Goal: Navigation & Orientation: Find specific page/section

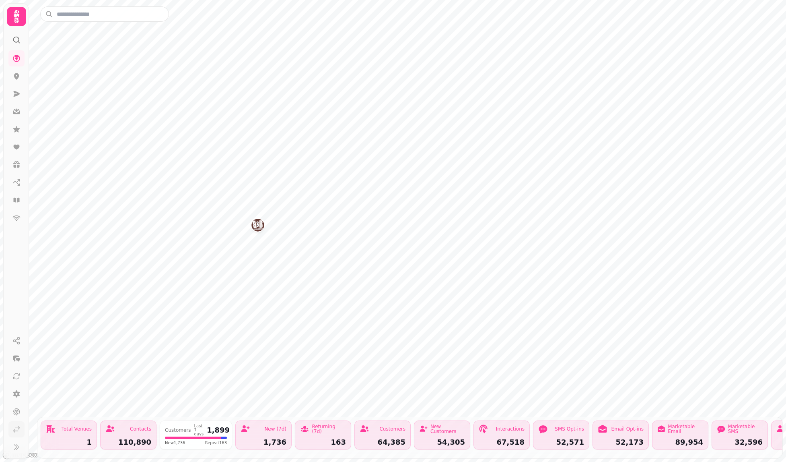
click at [19, 429] on icon at bounding box center [16, 429] width 8 height 8
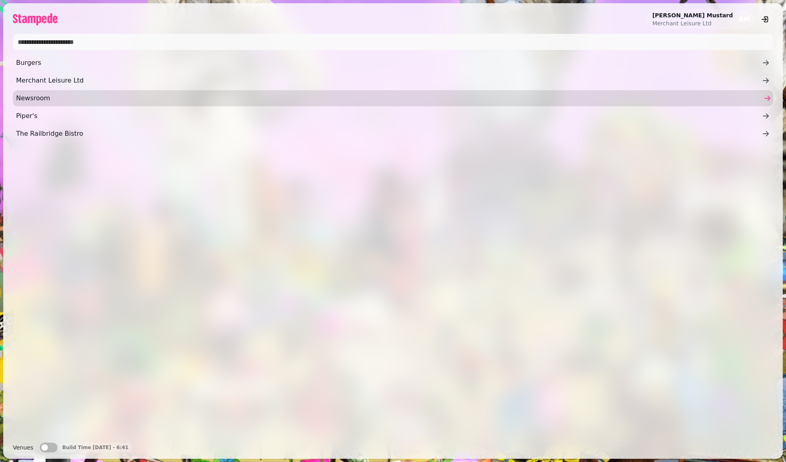
click at [32, 100] on span "Newsroom" at bounding box center [389, 98] width 746 height 10
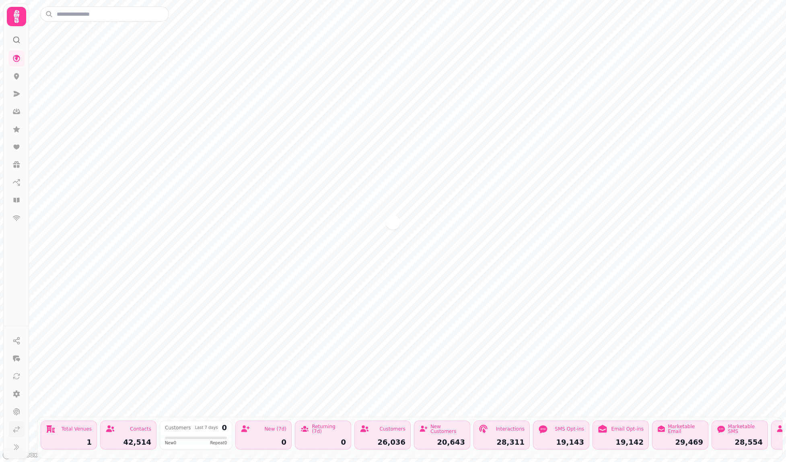
click at [20, 428] on icon at bounding box center [16, 429] width 8 height 8
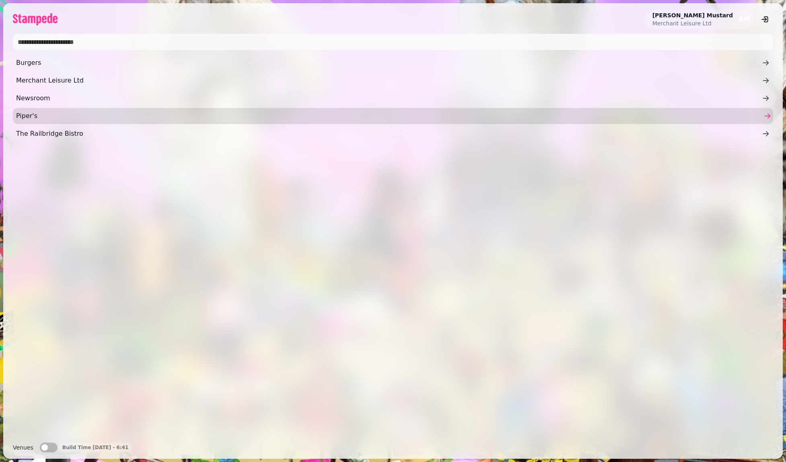
click at [34, 115] on span "Piper's" at bounding box center [389, 116] width 746 height 10
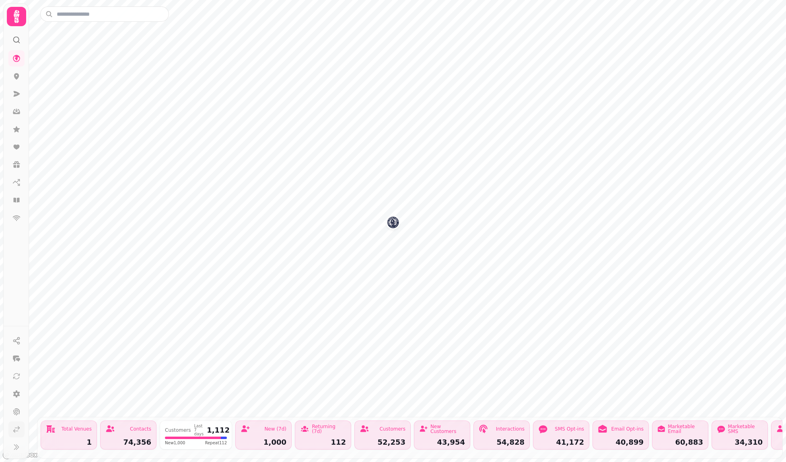
click at [16, 431] on icon at bounding box center [16, 429] width 8 height 8
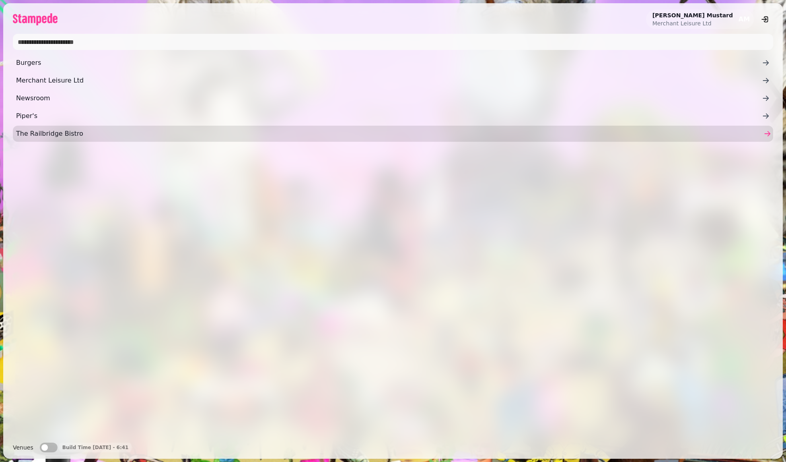
click at [31, 134] on span "The Railbridge Bistro" at bounding box center [389, 134] width 746 height 10
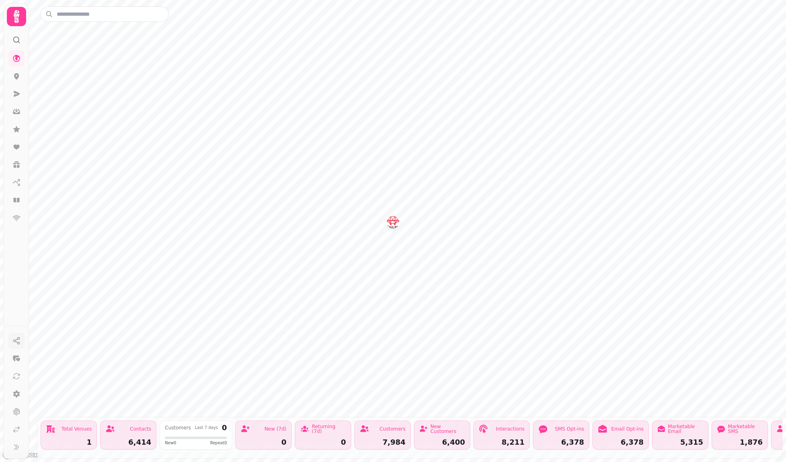
click at [16, 341] on icon "button" at bounding box center [16, 340] width 8 height 8
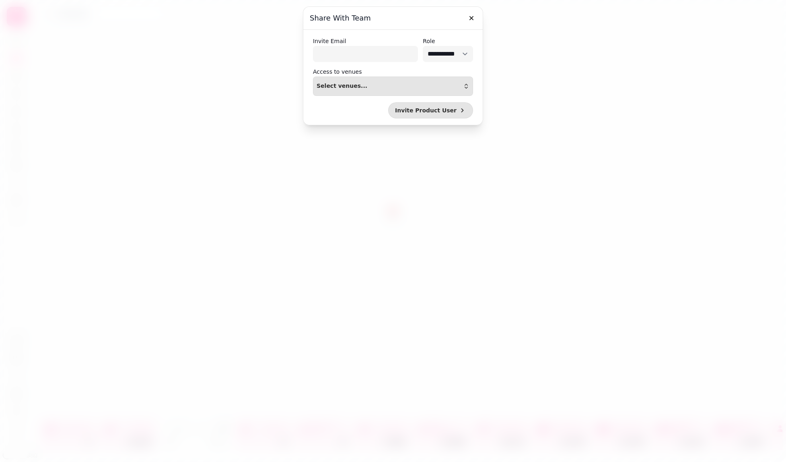
select select "*****"
click at [476, 17] on button "button" at bounding box center [472, 18] width 16 height 16
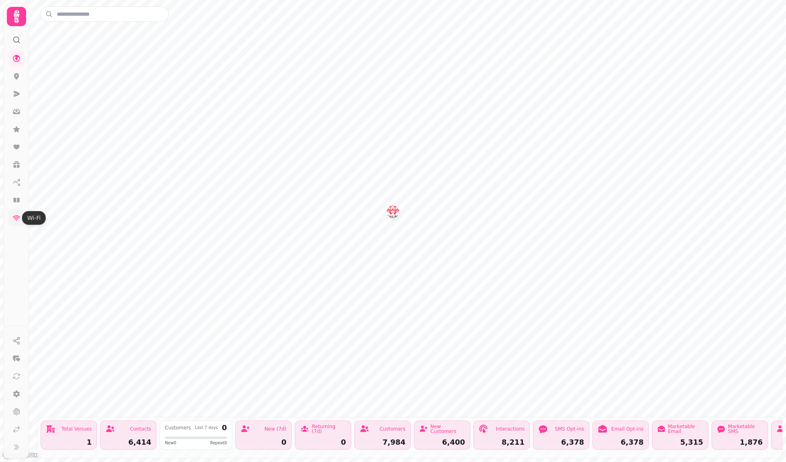
click at [17, 220] on icon at bounding box center [16, 218] width 8 height 8
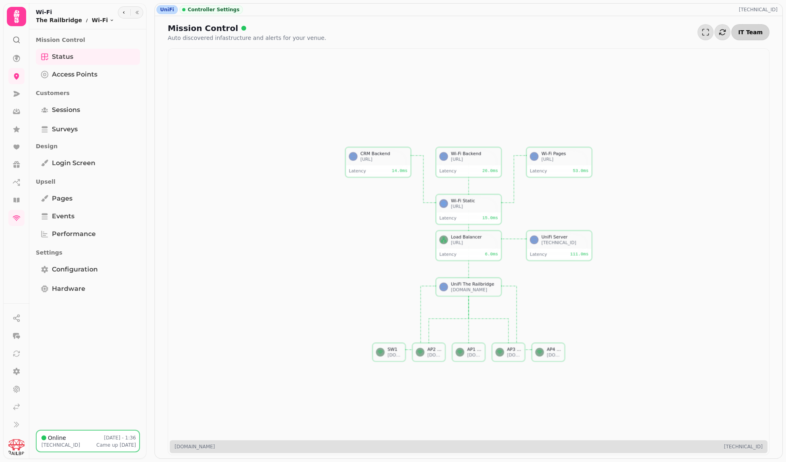
click at [760, 32] on span "IT Team" at bounding box center [750, 32] width 25 height 6
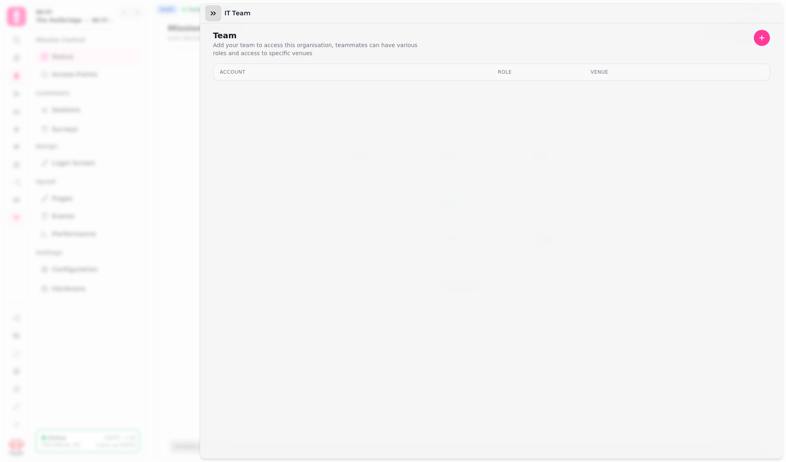
click at [215, 15] on icon "button" at bounding box center [213, 13] width 8 height 8
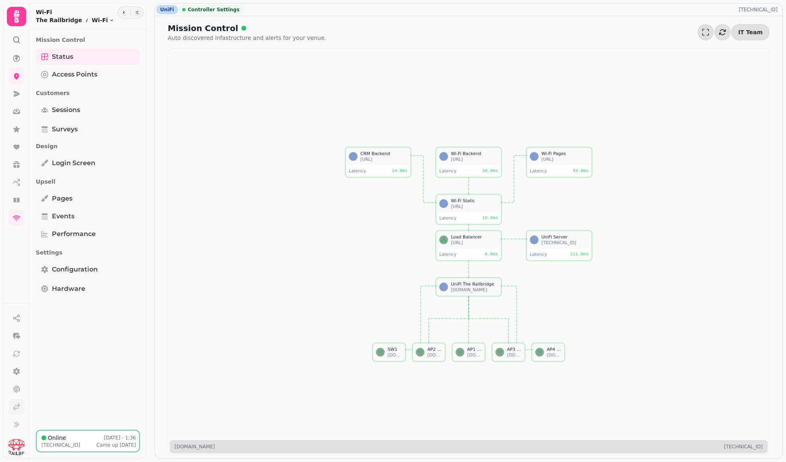
click at [14, 409] on icon at bounding box center [16, 406] width 8 height 8
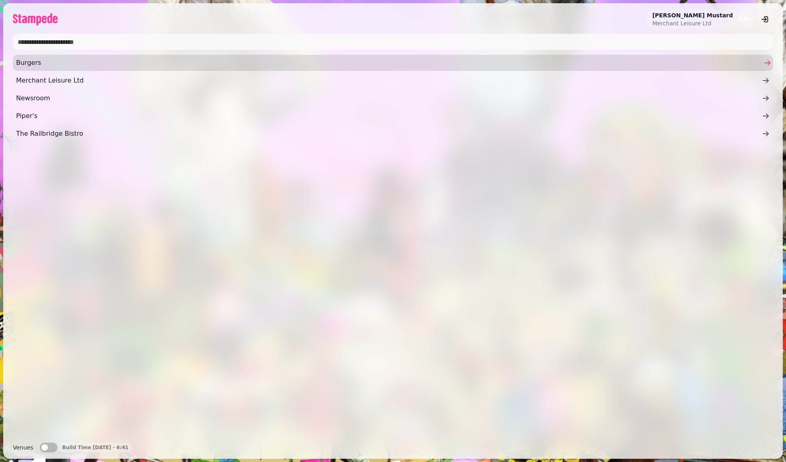
click at [33, 63] on span "Burgers" at bounding box center [389, 63] width 746 height 10
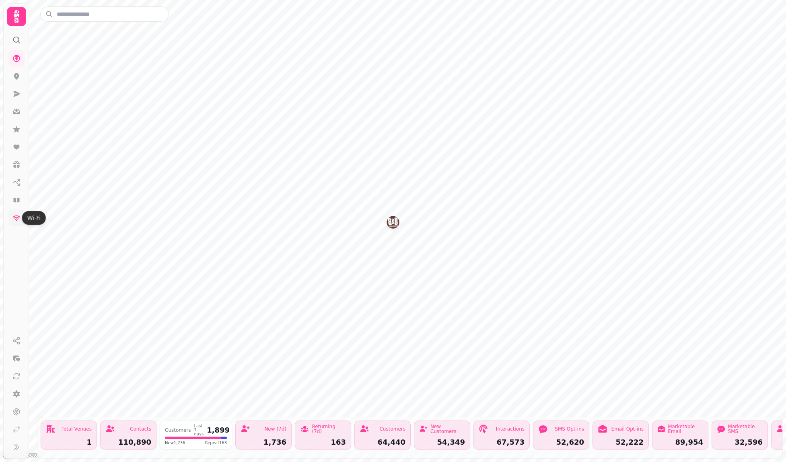
click at [17, 216] on icon at bounding box center [16, 218] width 8 height 8
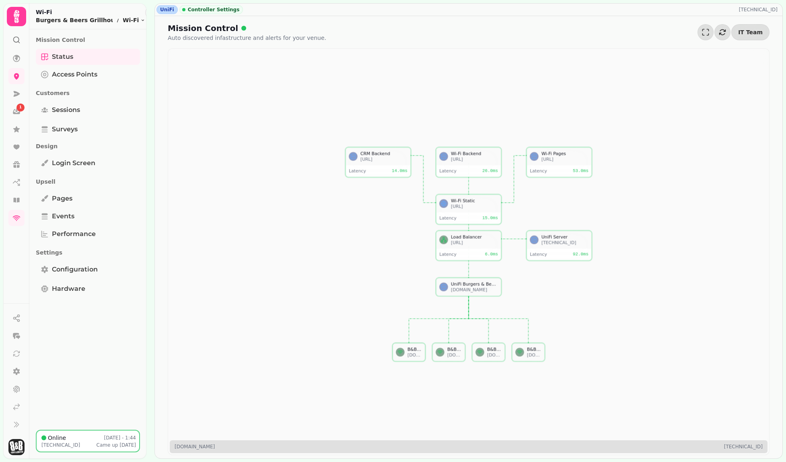
click at [411, 351] on div "B&B AP3 - Rear seating" at bounding box center [415, 349] width 14 height 6
click at [415, 356] on div "[DOMAIN_NAME]" at bounding box center [415, 355] width 14 height 6
click at [456, 358] on div "B&B AP1 - Front Bar [DOMAIN_NAME]" at bounding box center [449, 351] width 32 height 17
click at [493, 353] on div "[DOMAIN_NAME]" at bounding box center [494, 355] width 14 height 6
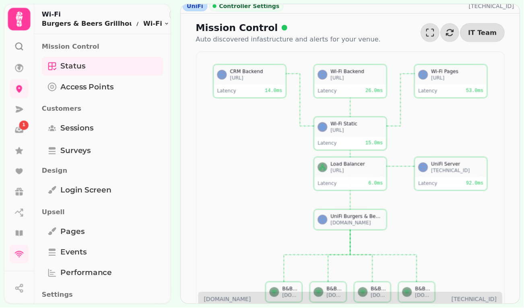
scroll to position [12, 0]
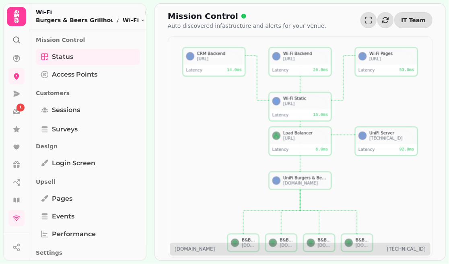
click at [315, 237] on div "B&B AP4 - Outdoor [DOMAIN_NAME]" at bounding box center [319, 242] width 25 height 11
click at [301, 180] on div "[DOMAIN_NAME]" at bounding box center [305, 183] width 45 height 6
click at [389, 136] on div "[TECHNICAL_ID]" at bounding box center [391, 138] width 45 height 6
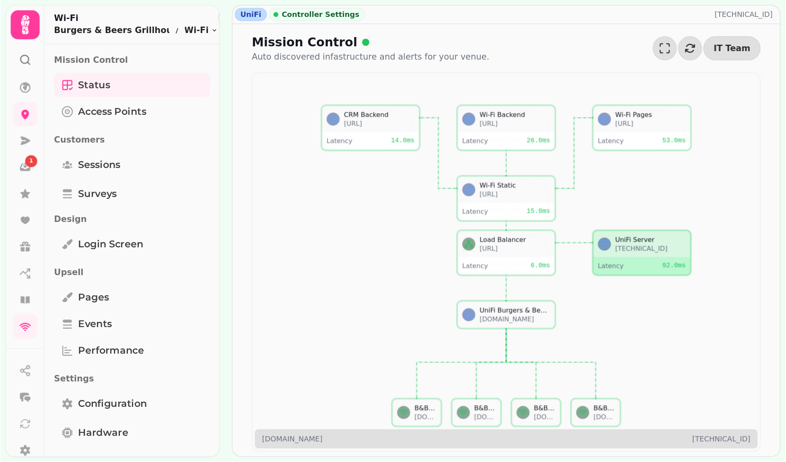
scroll to position [0, 0]
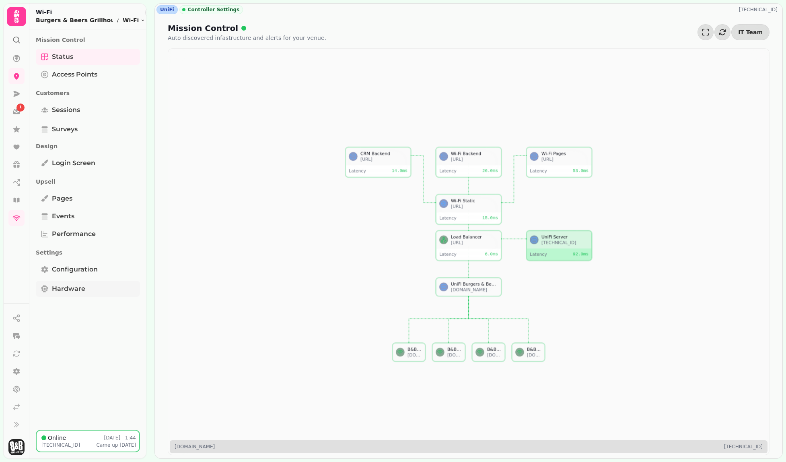
click at [65, 288] on span "Hardware" at bounding box center [68, 289] width 33 height 10
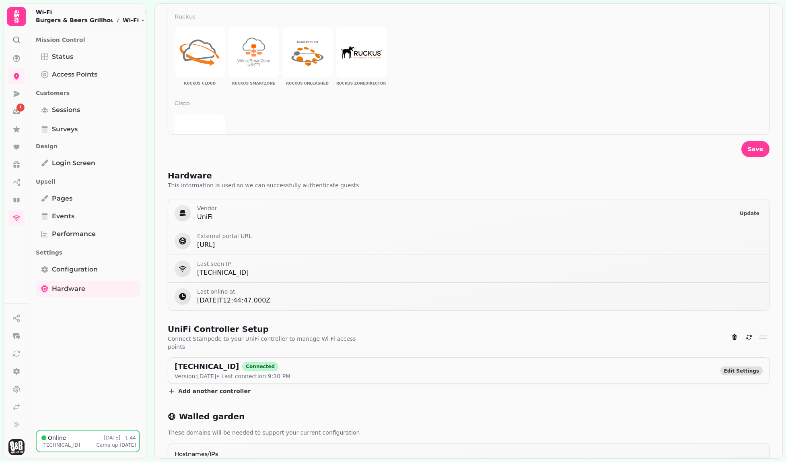
scroll to position [241, 0]
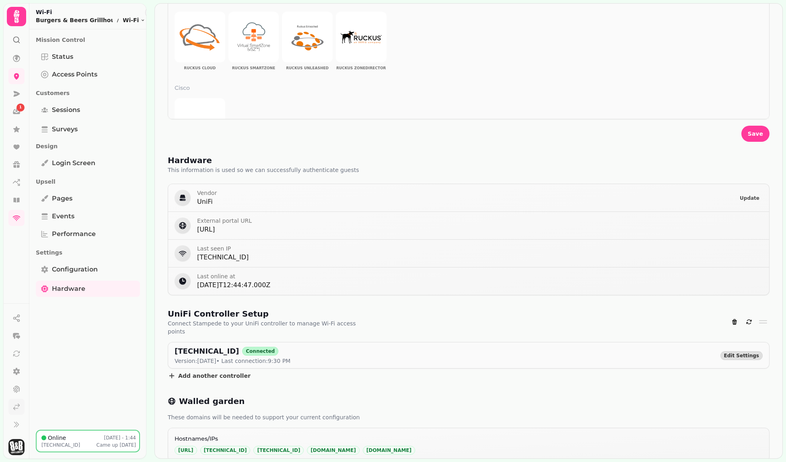
click at [14, 406] on icon at bounding box center [16, 406] width 8 height 8
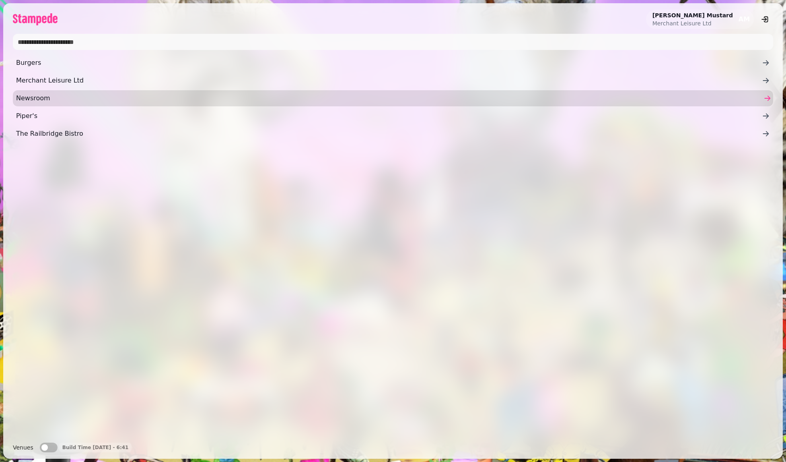
click at [56, 100] on span "Newsroom" at bounding box center [389, 98] width 746 height 10
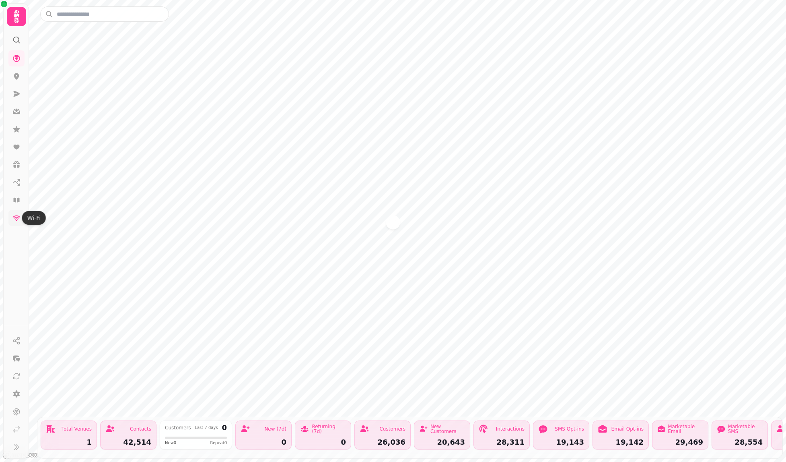
click at [14, 214] on icon at bounding box center [16, 218] width 8 height 8
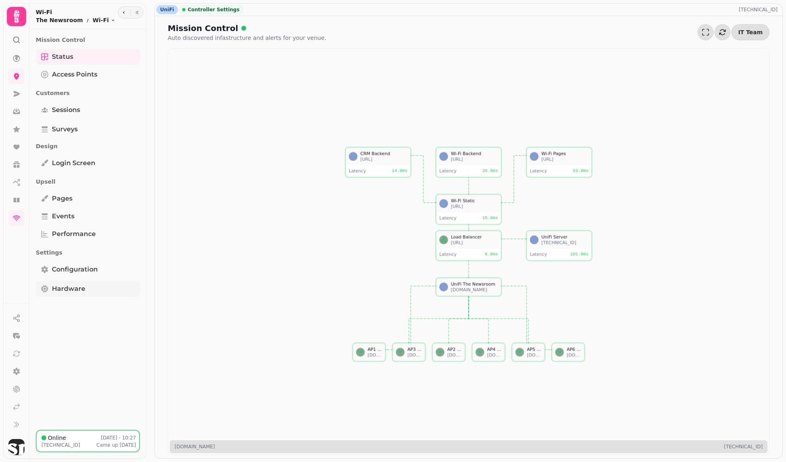
click at [72, 292] on span "Hardware" at bounding box center [68, 289] width 33 height 10
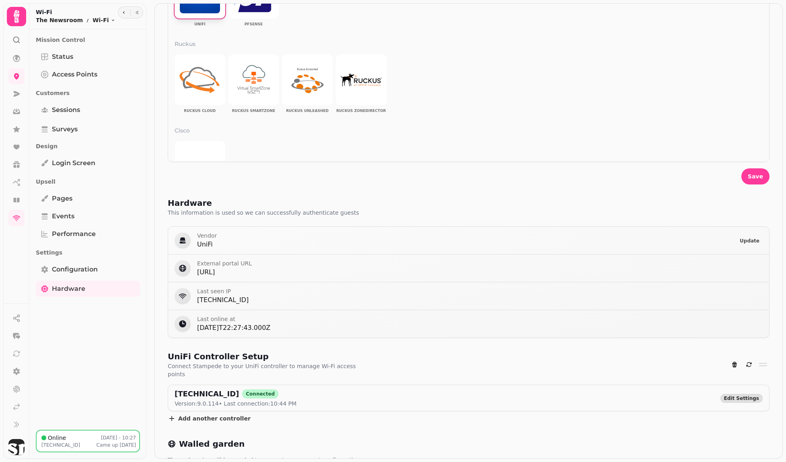
scroll to position [241, 0]
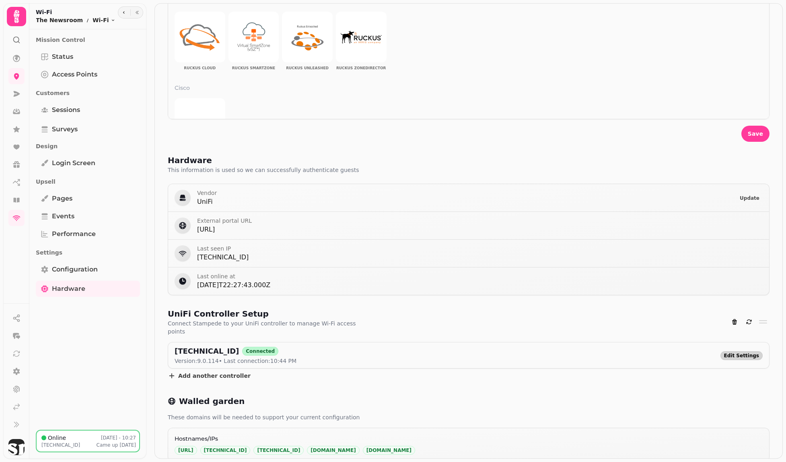
click at [744, 353] on span "Edit Settings" at bounding box center [741, 355] width 35 height 5
select select "**********"
select select "*******"
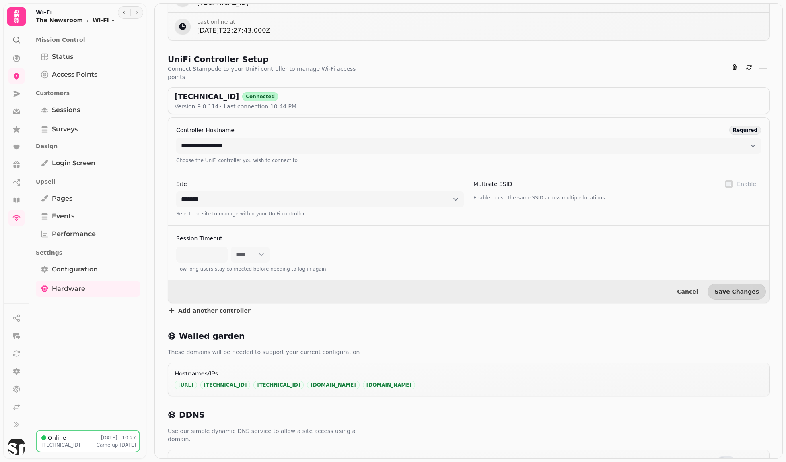
scroll to position [498, 0]
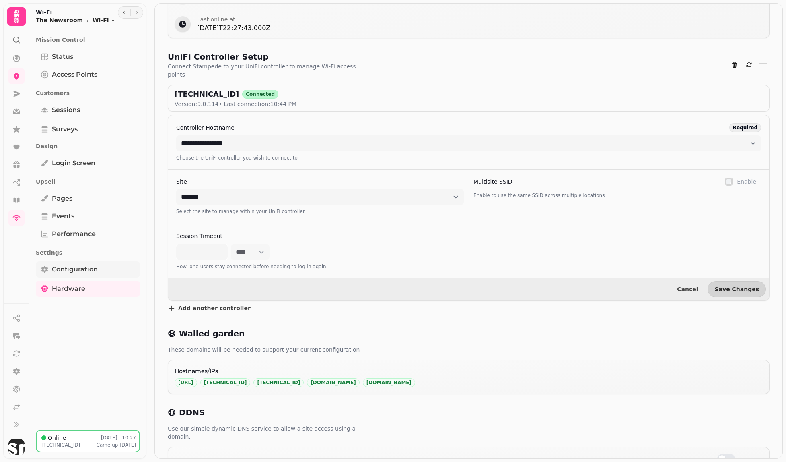
click at [78, 264] on link "Configuration" at bounding box center [88, 269] width 104 height 16
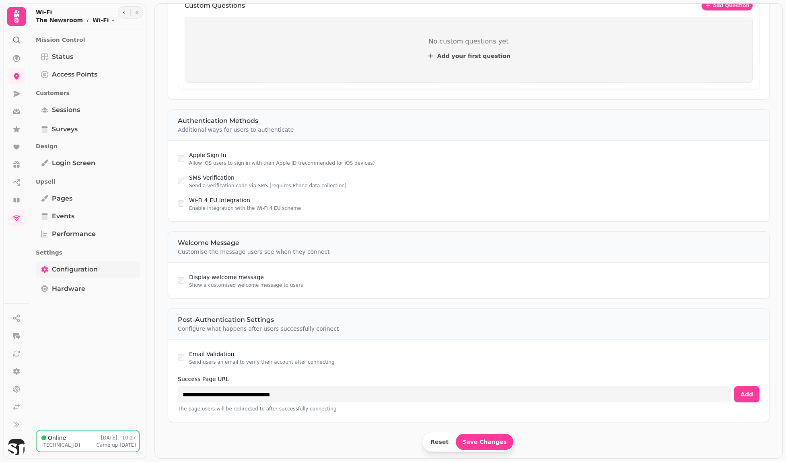
scroll to position [392, 0]
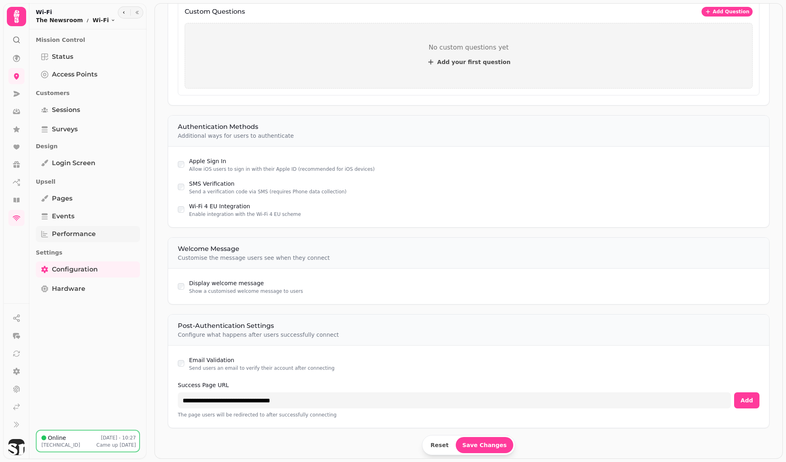
click at [60, 229] on span "Performance" at bounding box center [74, 234] width 44 height 10
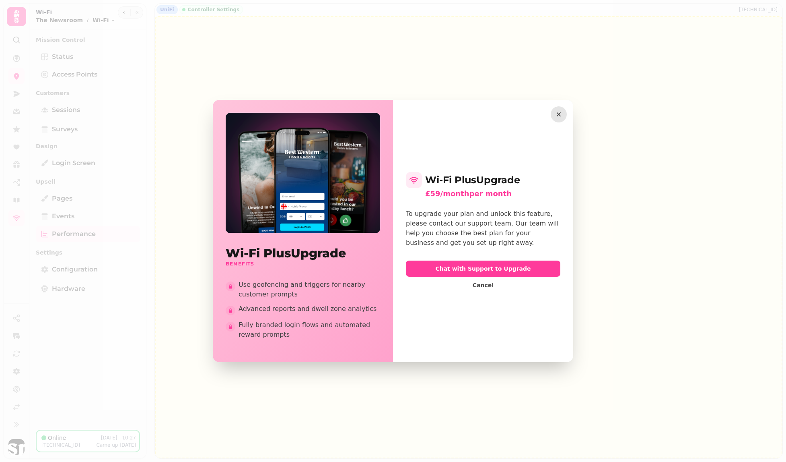
click at [563, 114] on button "button" at bounding box center [559, 114] width 16 height 16
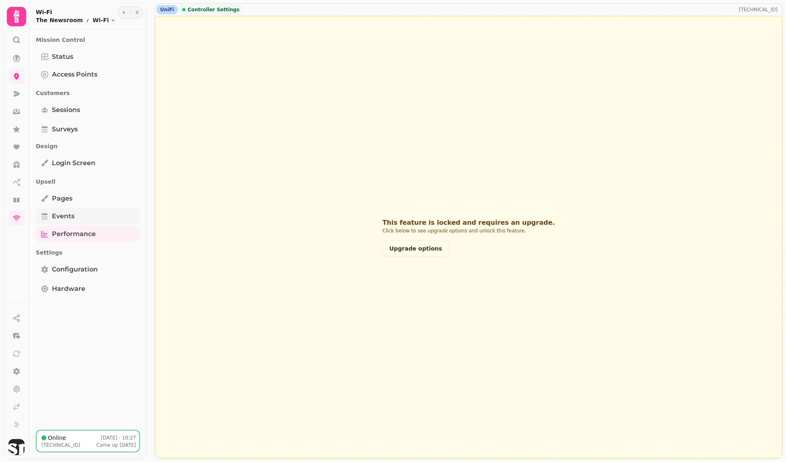
click at [52, 218] on span "Events" at bounding box center [63, 216] width 23 height 10
click at [16, 93] on icon at bounding box center [17, 94] width 6 height 6
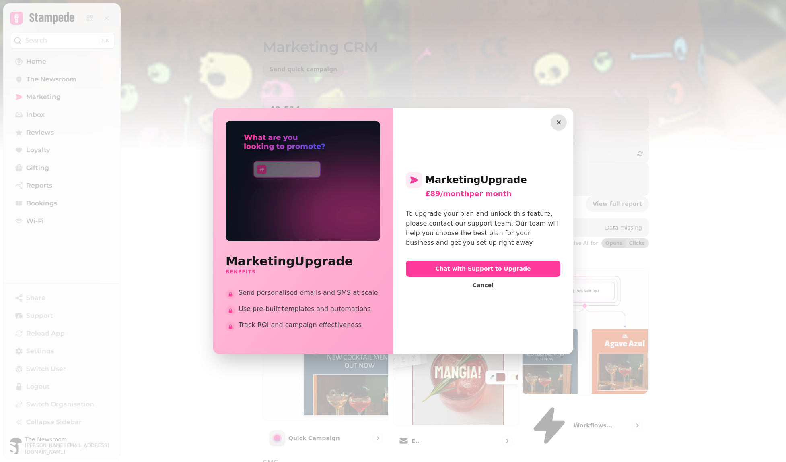
click at [557, 123] on icon "button" at bounding box center [559, 122] width 8 height 8
